Goal: Task Accomplishment & Management: Use online tool/utility

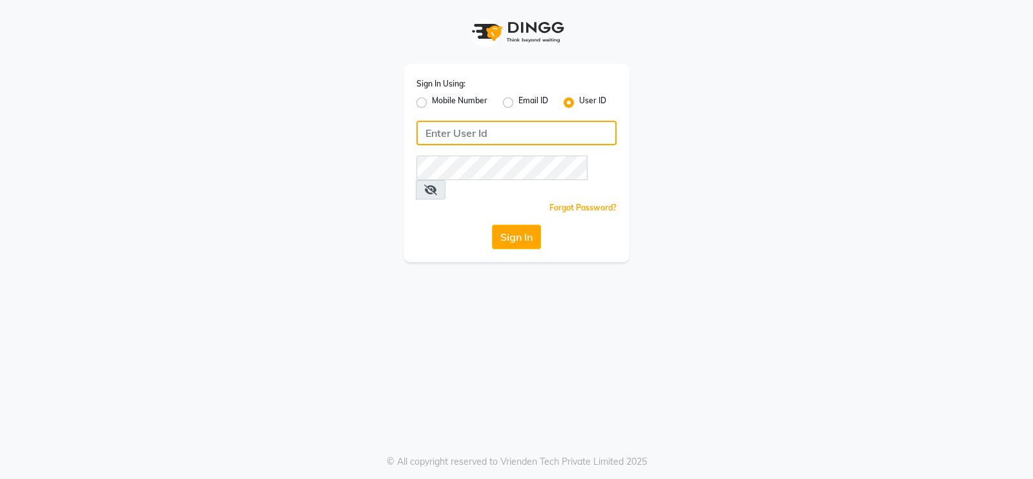
click at [449, 127] on input "Username" at bounding box center [516, 133] width 200 height 25
type input "tressz&more"
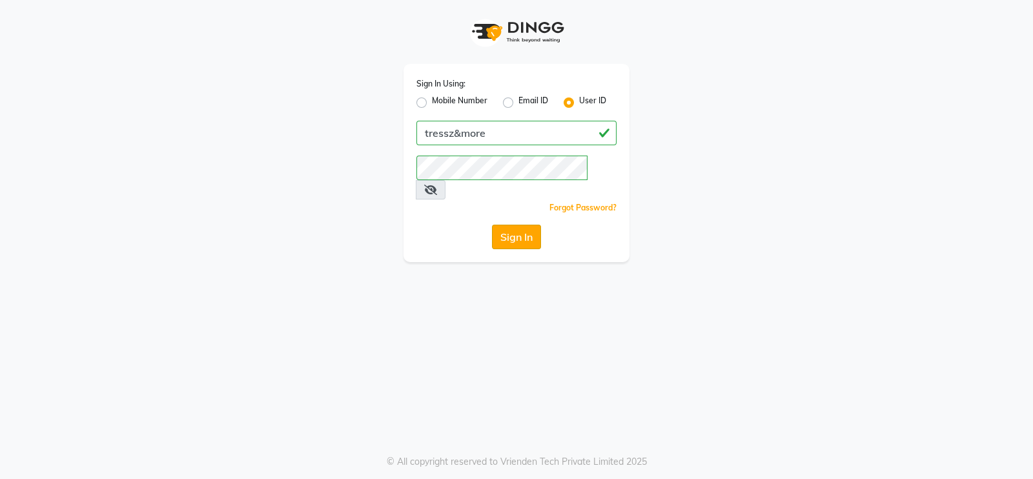
click at [509, 225] on button "Sign In" at bounding box center [516, 237] width 49 height 25
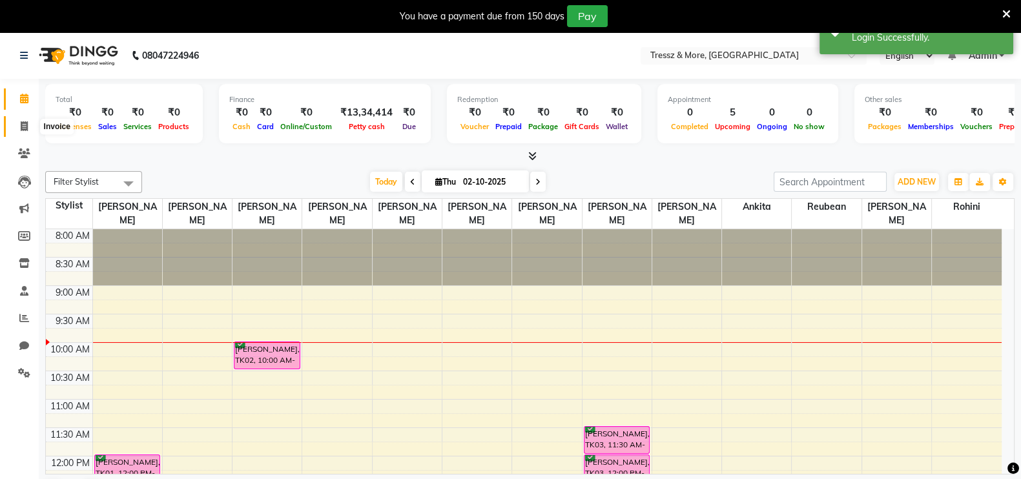
click at [26, 127] on icon at bounding box center [24, 126] width 7 height 10
select select "3037"
select select "service"
